Goal: Find specific page/section: Find specific page/section

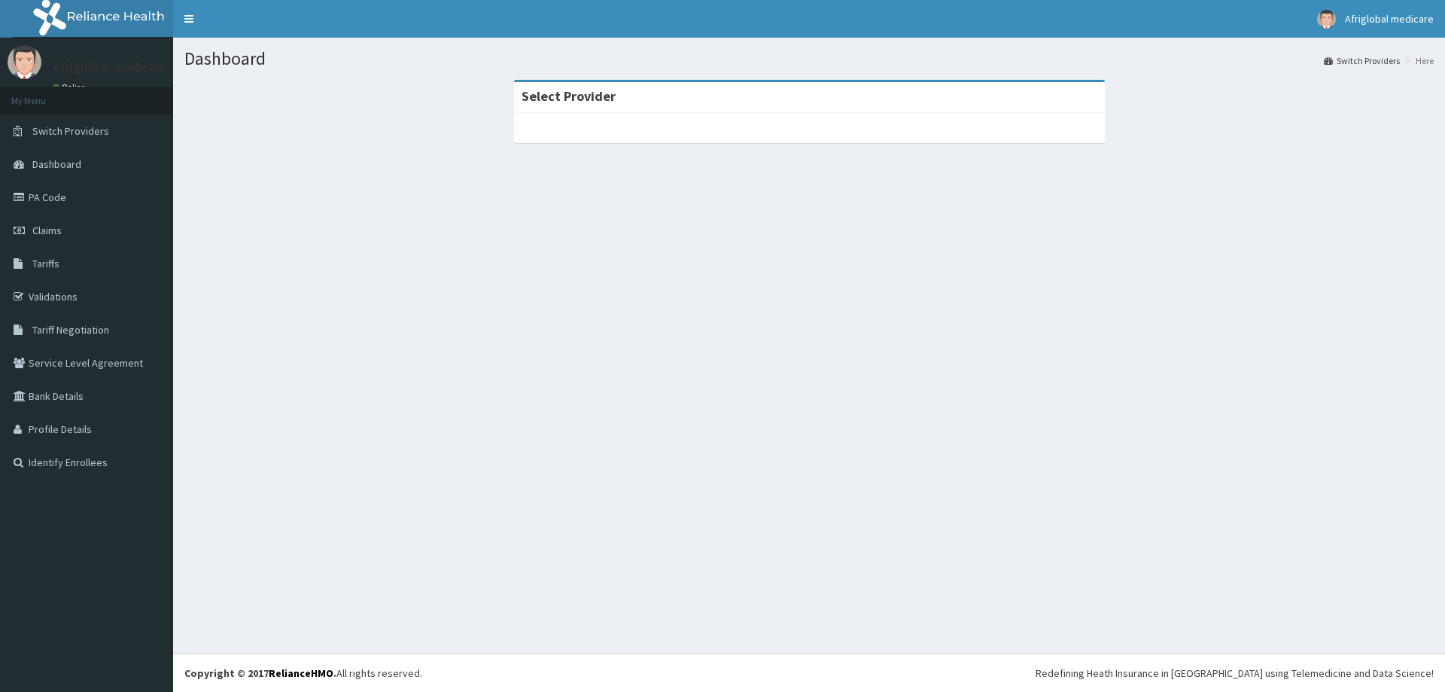
click at [42, 202] on link "PA Code" at bounding box center [86, 197] width 173 height 33
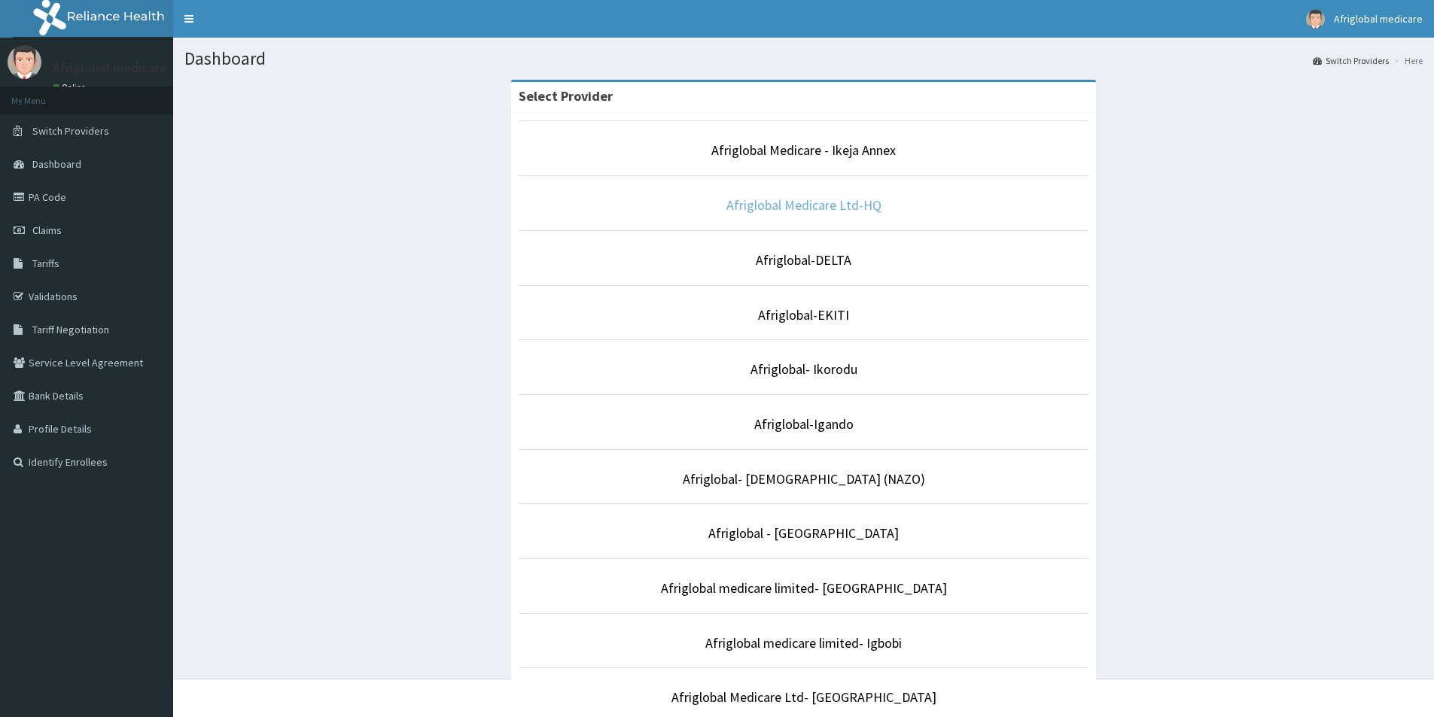
click at [840, 212] on link "Afriglobal Medicare Ltd-HQ" at bounding box center [803, 204] width 155 height 17
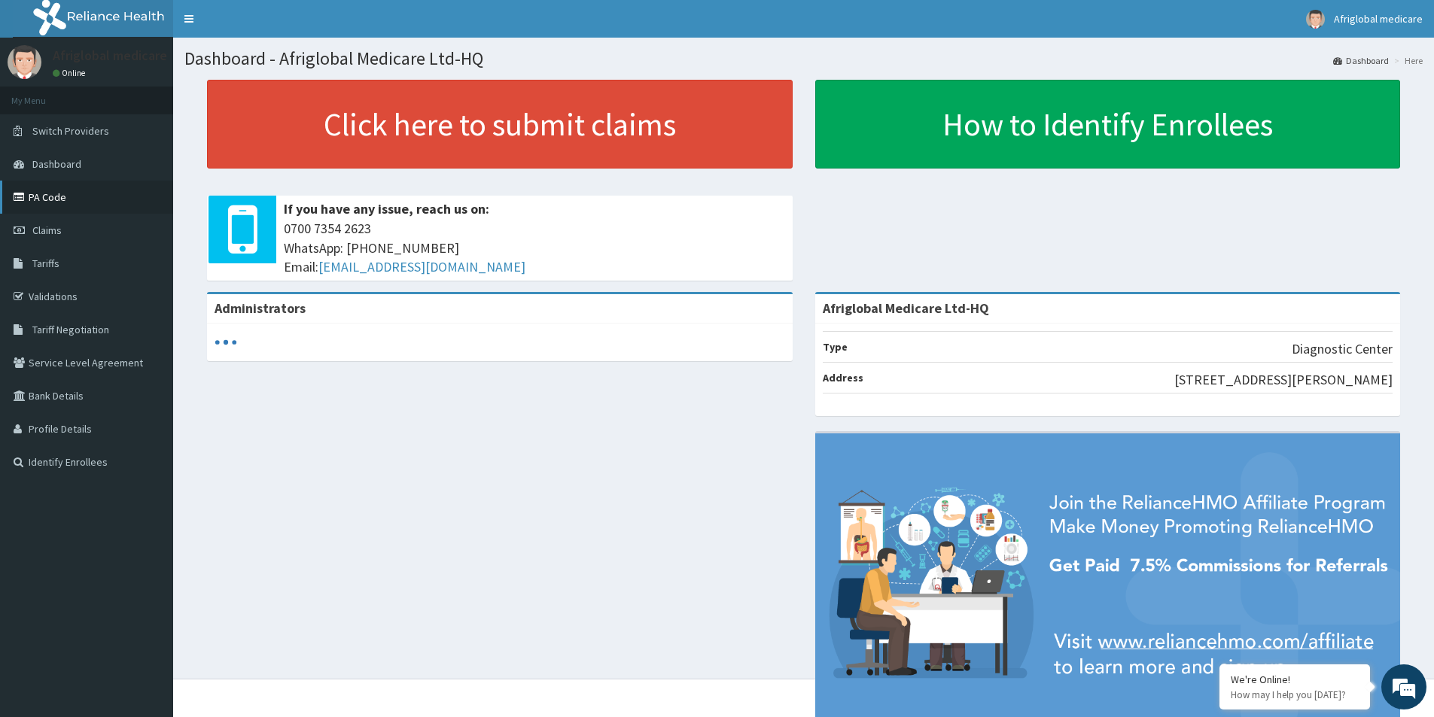
click at [63, 193] on link "PA Code" at bounding box center [86, 197] width 173 height 33
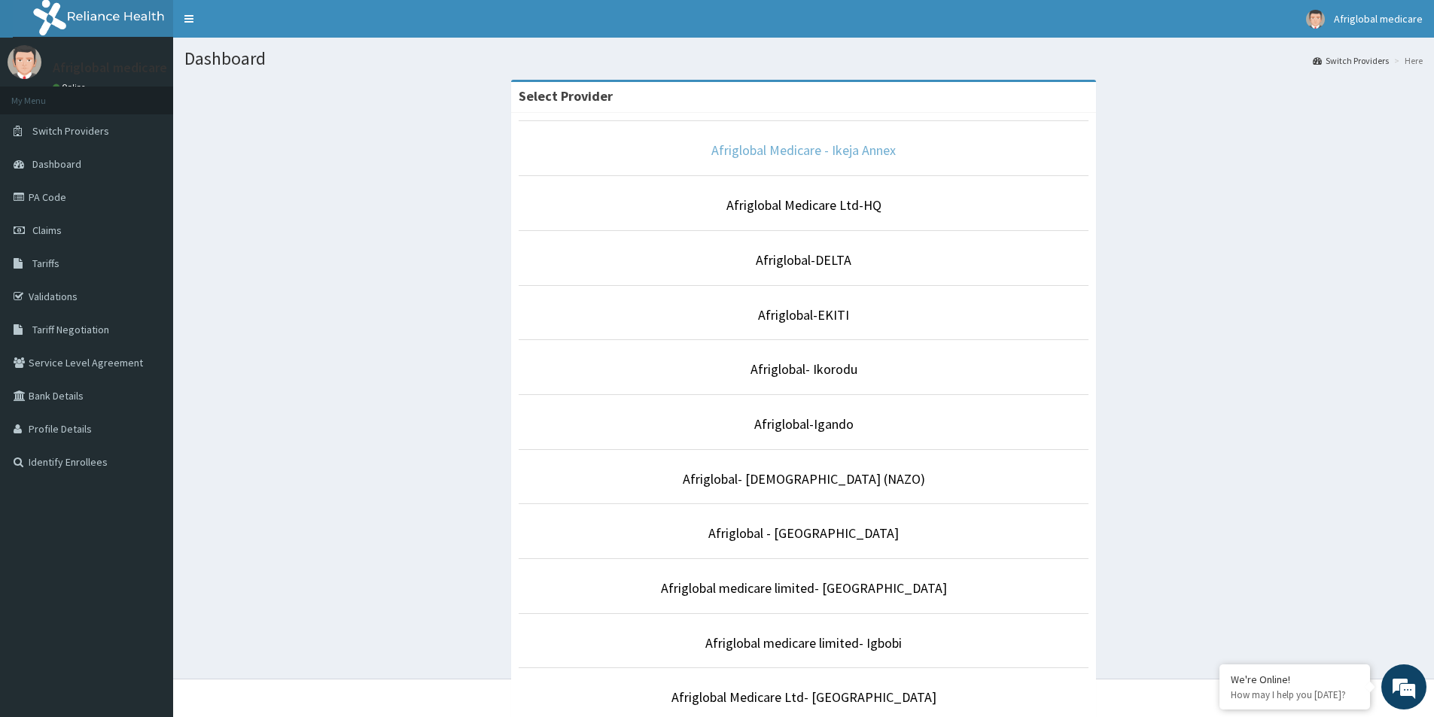
click at [822, 148] on link "Afriglobal Medicare - Ikeja Annex" at bounding box center [803, 150] width 184 height 17
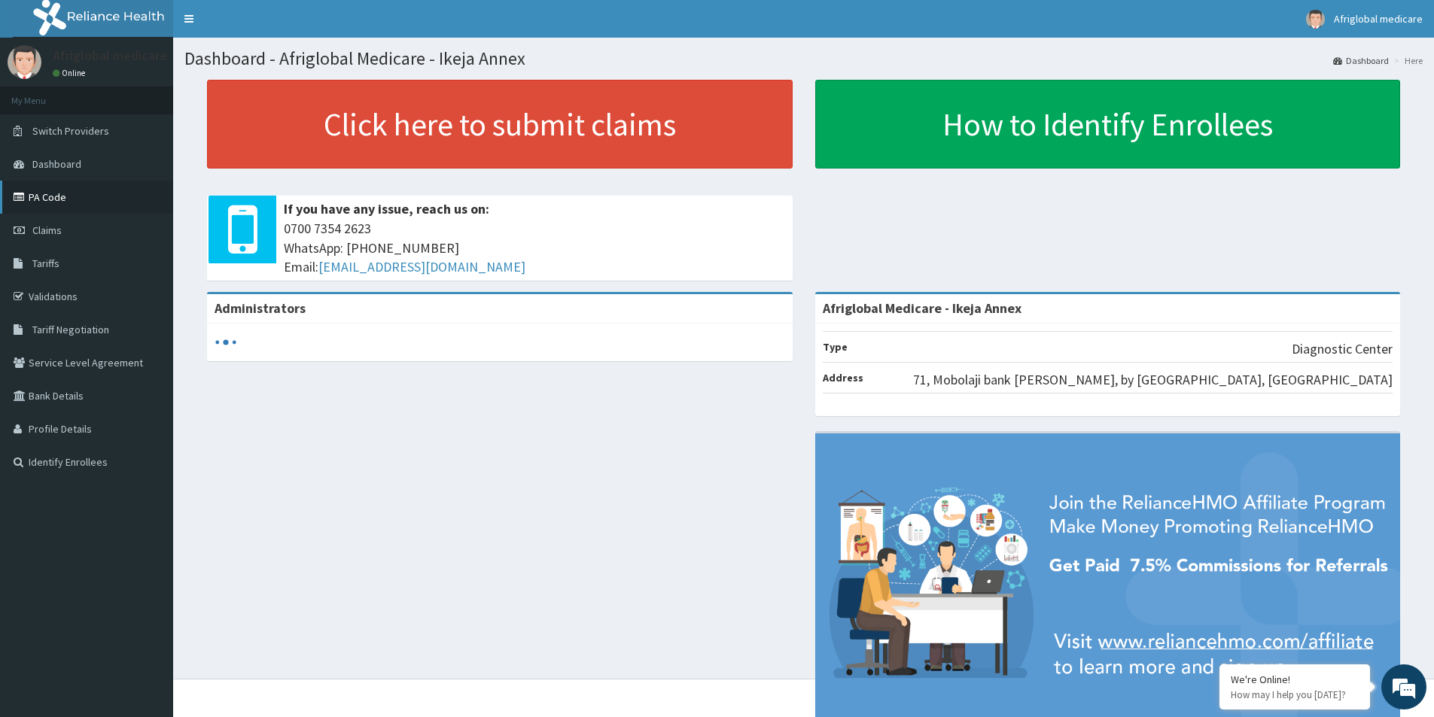
click at [67, 190] on link "PA Code" at bounding box center [86, 197] width 173 height 33
